Goal: Information Seeking & Learning: Learn about a topic

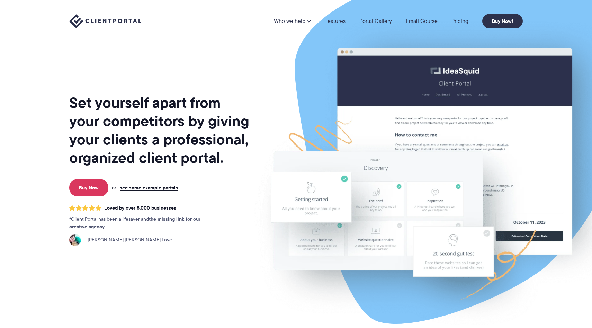
click at [337, 19] on link "Features" at bounding box center [334, 21] width 21 height 6
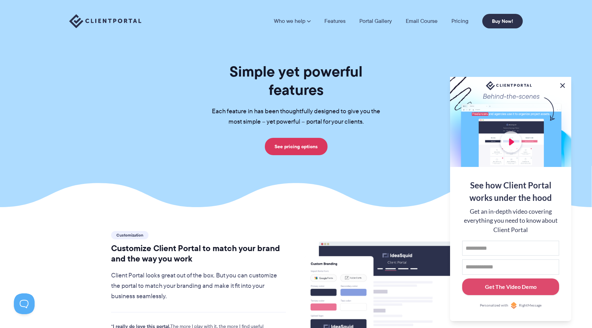
click at [565, 85] on button at bounding box center [562, 85] width 8 height 8
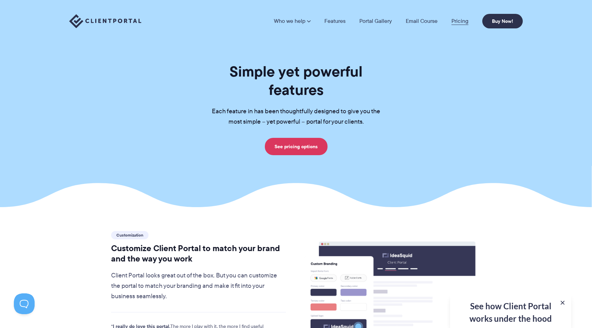
click at [465, 22] on link "Pricing" at bounding box center [459, 21] width 17 height 6
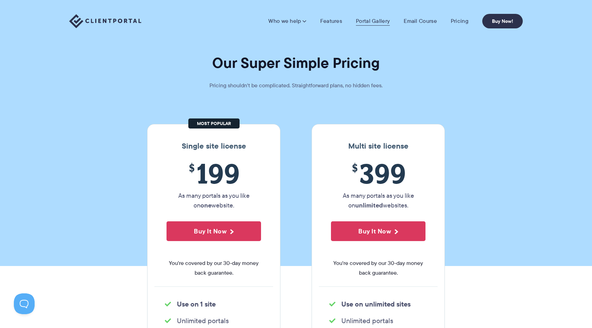
click at [375, 21] on link "Portal Gallery" at bounding box center [373, 21] width 34 height 7
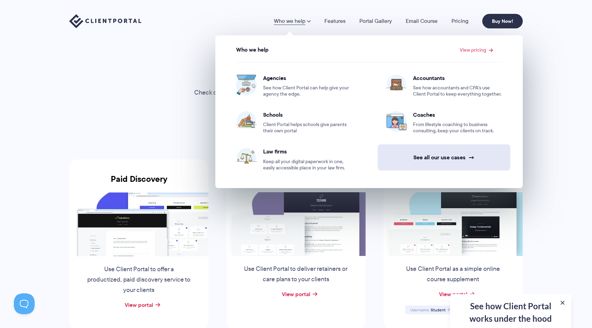
click at [431, 161] on link "See all our use cases →" at bounding box center [444, 157] width 133 height 26
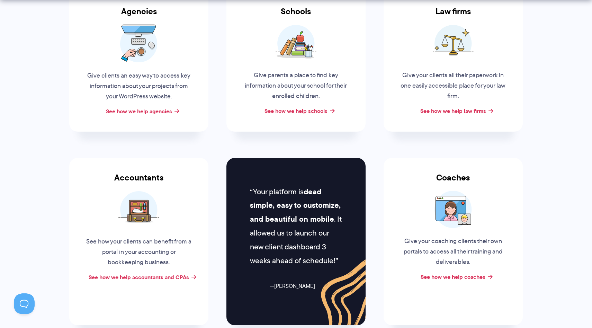
scroll to position [217, 0]
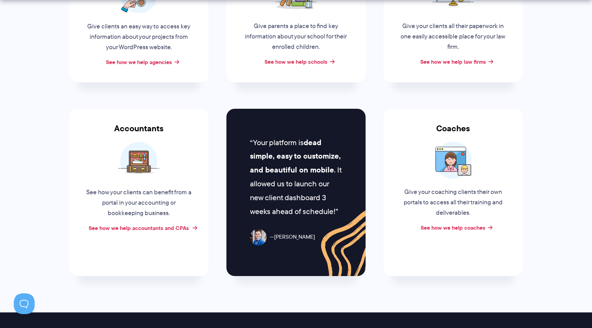
click at [166, 228] on link "See how we help accountants and CPAs" at bounding box center [139, 228] width 100 height 8
